Goal: Task Accomplishment & Management: Manage account settings

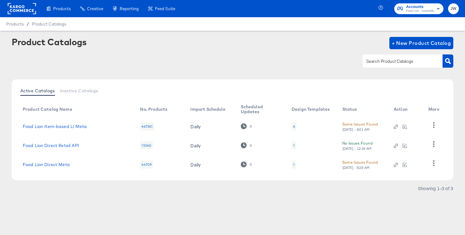
click at [23, 10] on rect at bounding box center [22, 8] width 28 height 11
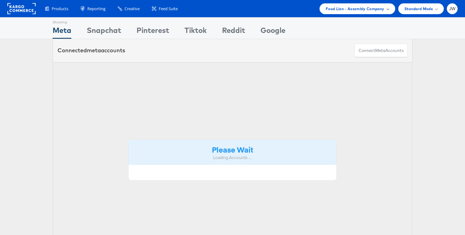
click at [330, 13] on div "Food Lion - Assembly Company" at bounding box center [357, 8] width 76 height 11
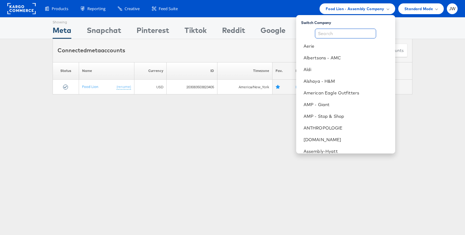
click at [333, 33] on input "text" at bounding box center [345, 34] width 61 height 10
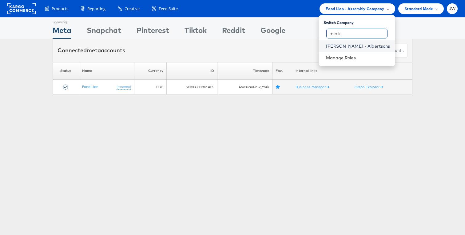
type input "merk"
click at [343, 44] on link "[PERSON_NAME] - Albertsons" at bounding box center [358, 46] width 64 height 6
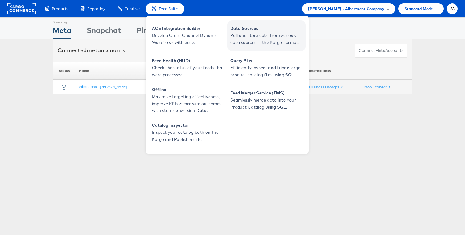
click at [257, 34] on span "Pull and store data from various data sources in the Kargo Format." at bounding box center [267, 39] width 74 height 14
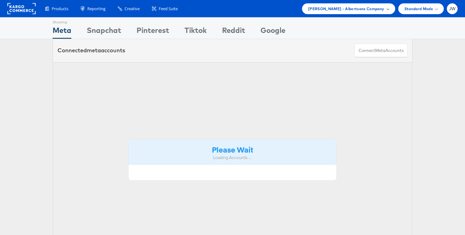
click at [385, 9] on div "Merkle - Albertsons Company" at bounding box center [348, 9] width 81 height 6
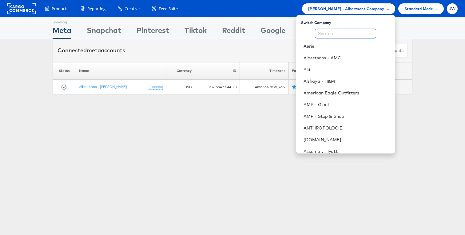
click at [341, 37] on input "text" at bounding box center [345, 34] width 61 height 10
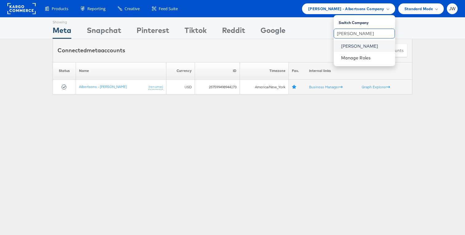
type input "john"
click at [344, 47] on link "[PERSON_NAME]" at bounding box center [365, 46] width 49 height 6
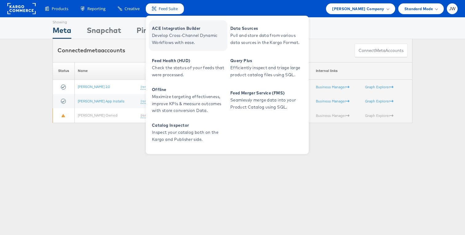
click at [176, 39] on span "Develop Cross-Channel Dynamic Workflows with ease." at bounding box center [189, 39] width 74 height 14
